Goal: Subscribe to service/newsletter: Subscribe to service/newsletter

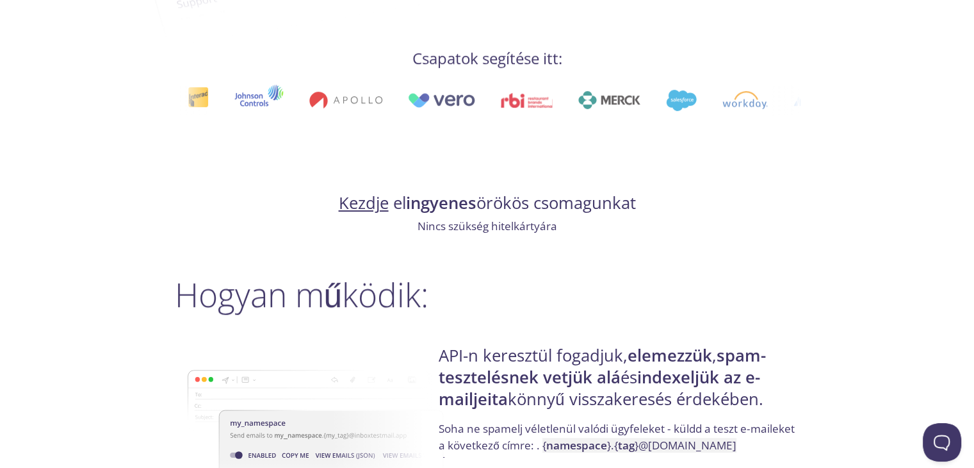
scroll to position [705, 0]
click at [365, 209] on font "Kezdje" at bounding box center [364, 203] width 50 height 22
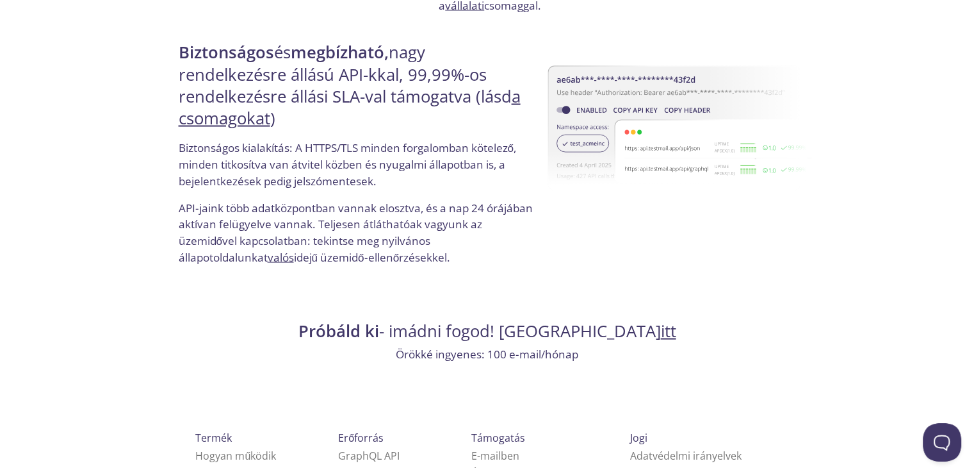
scroll to position [2325, 0]
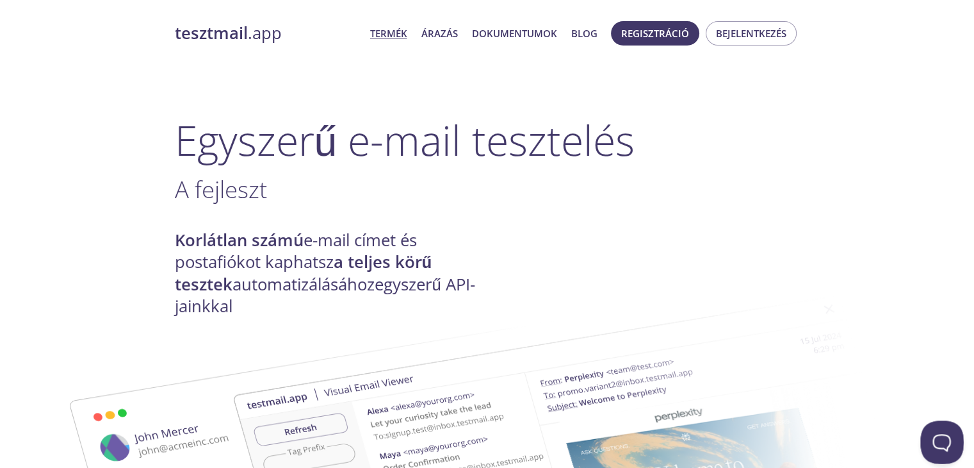
click at [932, 449] on button "Nyissa meg a Beacon felugró ablakot" at bounding box center [940, 439] width 38 height 38
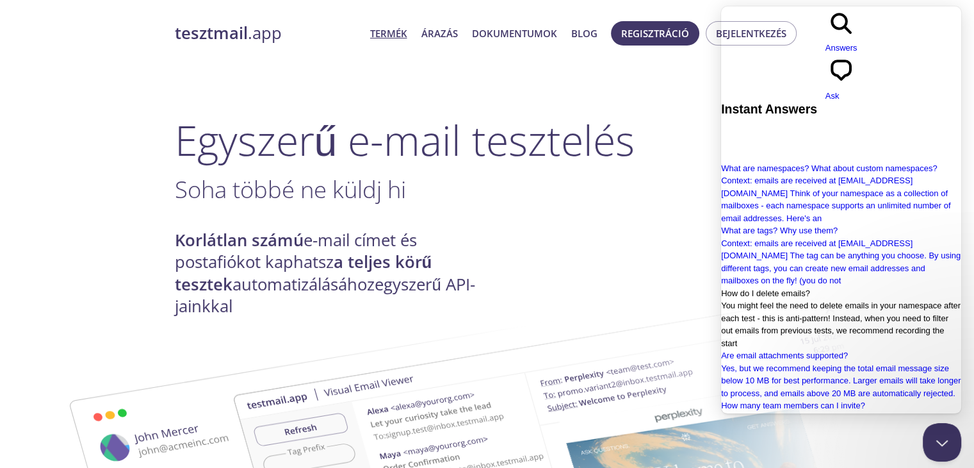
scroll to position [208, 0]
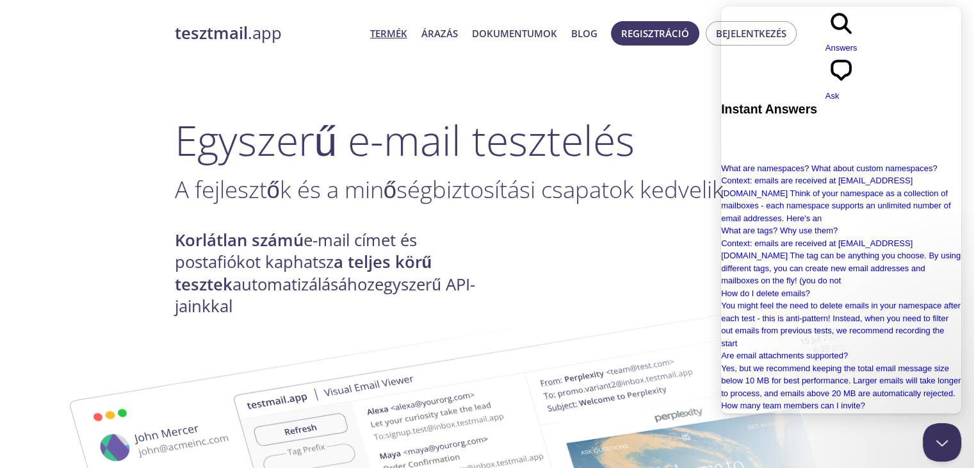
click at [858, 54] on link "chat-square Ask" at bounding box center [842, 78] width 32 height 48
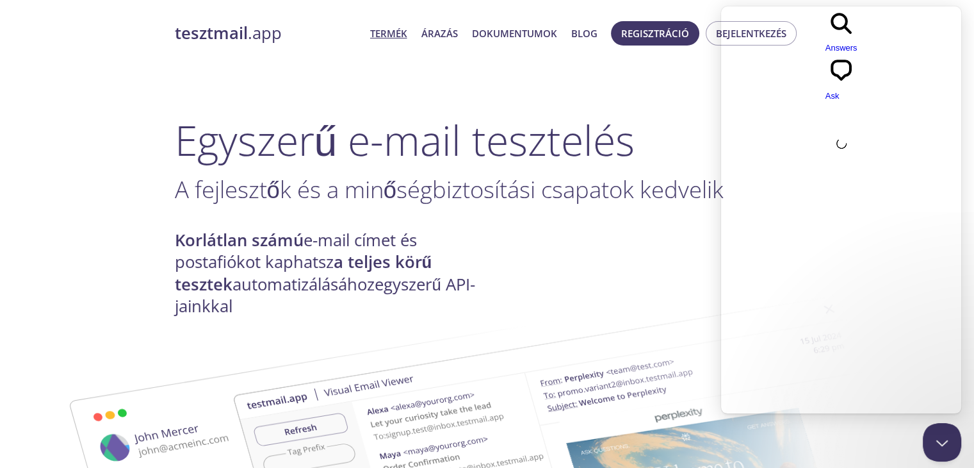
scroll to position [0, 0]
